Goal: Task Accomplishment & Management: Complete application form

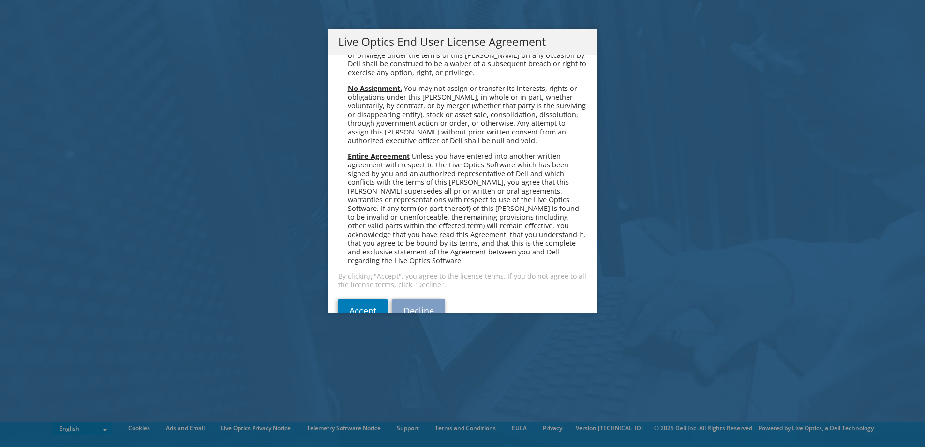
scroll to position [3659, 0]
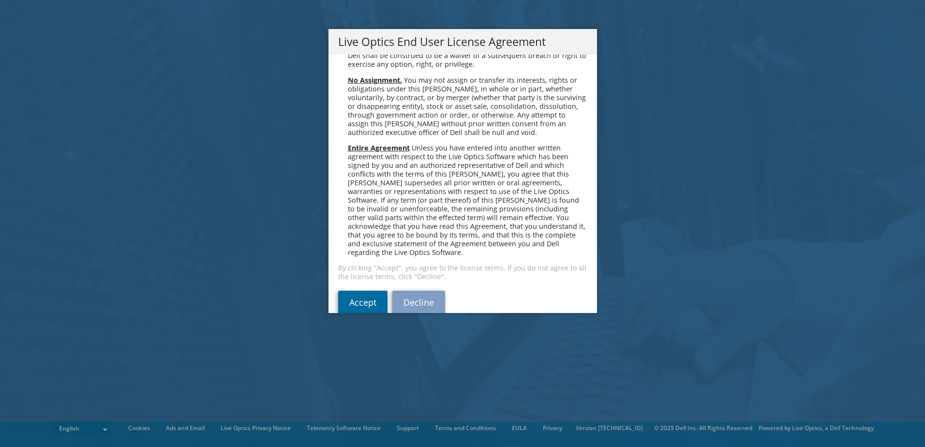
click at [345, 291] on link "Accept" at bounding box center [362, 302] width 49 height 23
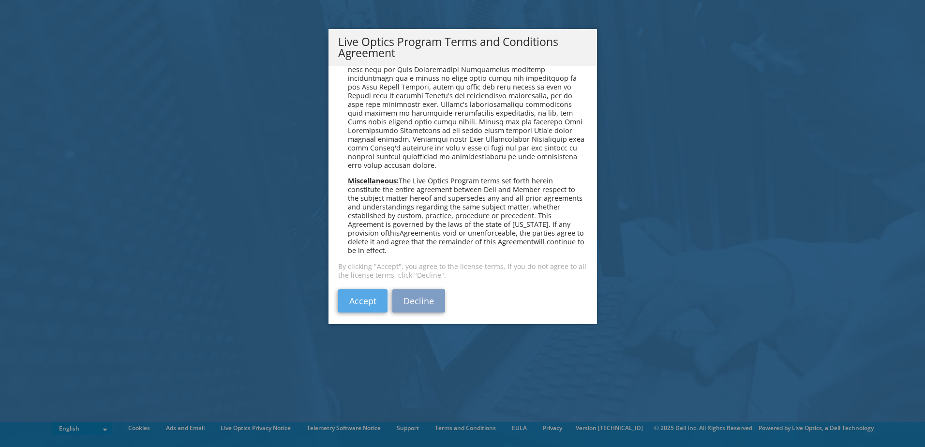
scroll to position [693, 0]
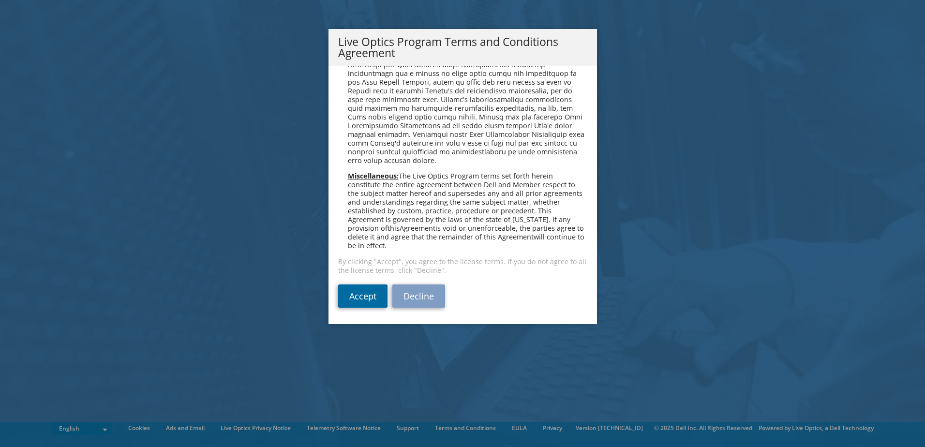
click at [357, 296] on link "Accept" at bounding box center [362, 295] width 49 height 23
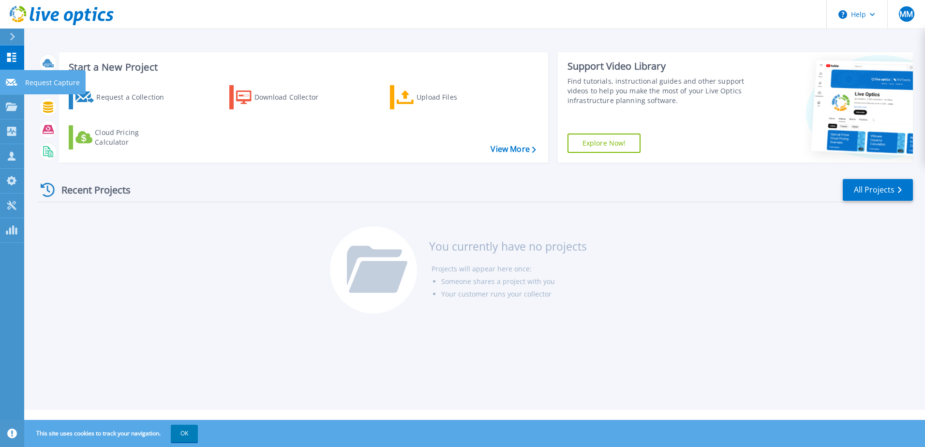
click at [8, 79] on icon at bounding box center [12, 82] width 12 height 7
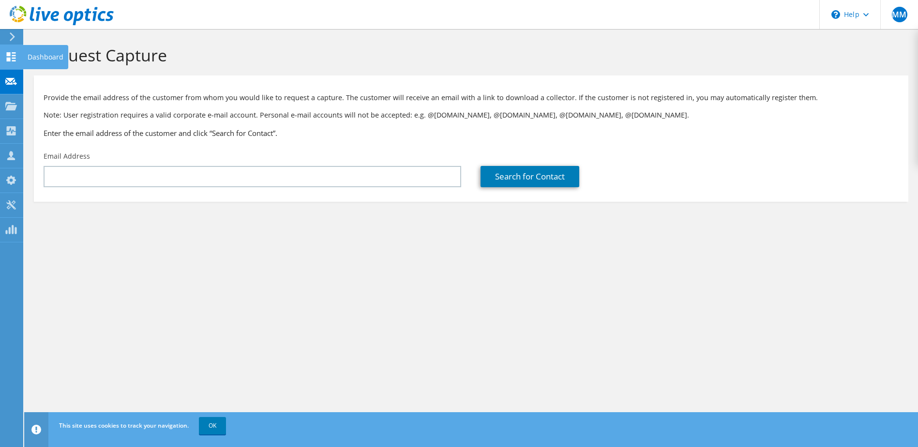
click at [11, 60] on icon at bounding box center [11, 56] width 12 height 9
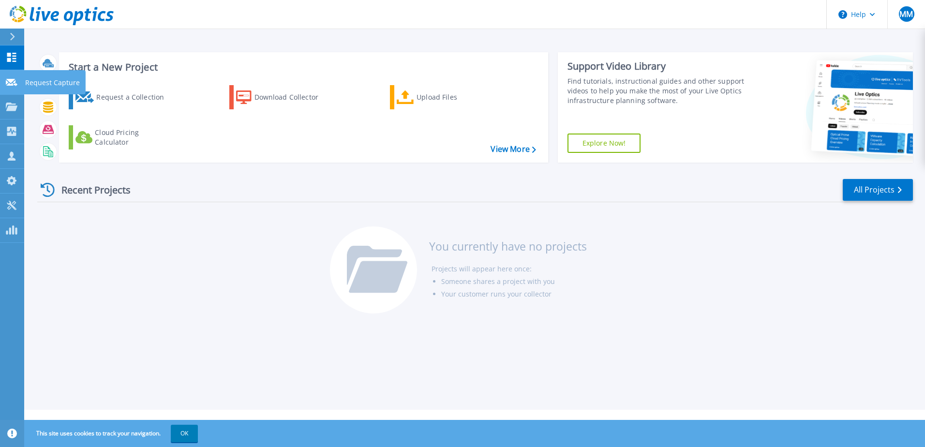
click at [3, 85] on link "Request Capture Request Capture" at bounding box center [12, 82] width 24 height 25
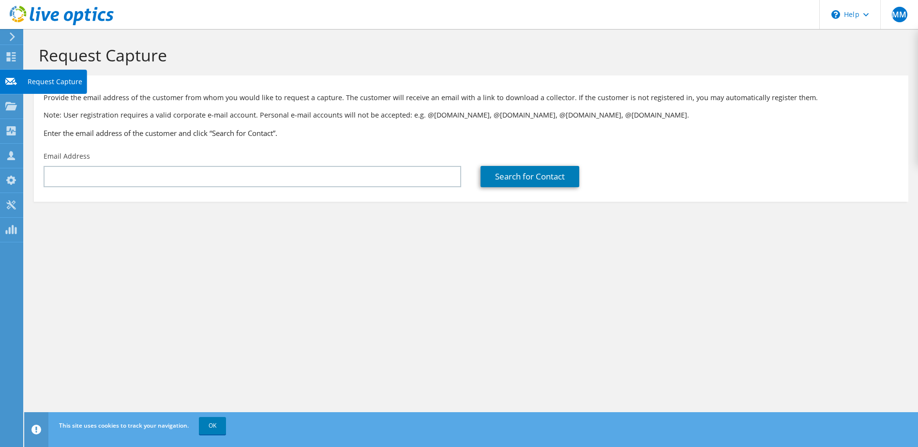
click at [9, 86] on icon at bounding box center [11, 81] width 12 height 9
click at [254, 56] on h1 "Request Capture" at bounding box center [469, 55] width 860 height 20
click at [10, 40] on use at bounding box center [12, 36] width 5 height 9
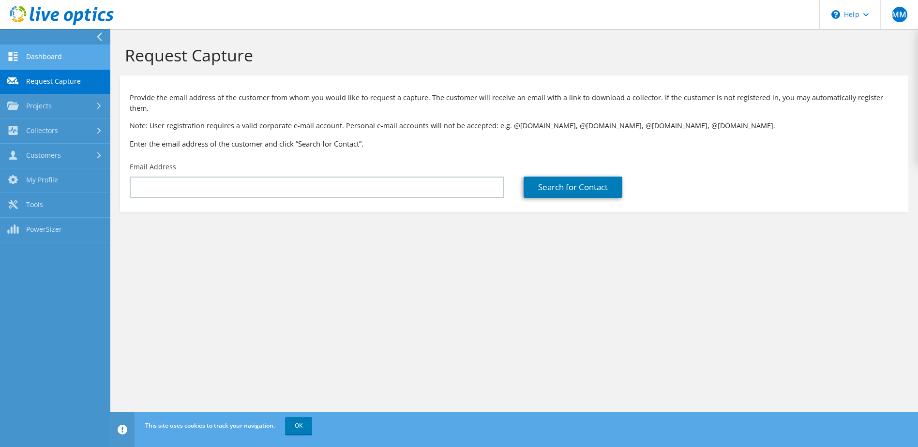
click at [83, 59] on link "Dashboard" at bounding box center [55, 57] width 110 height 25
